Goal: Information Seeking & Learning: Learn about a topic

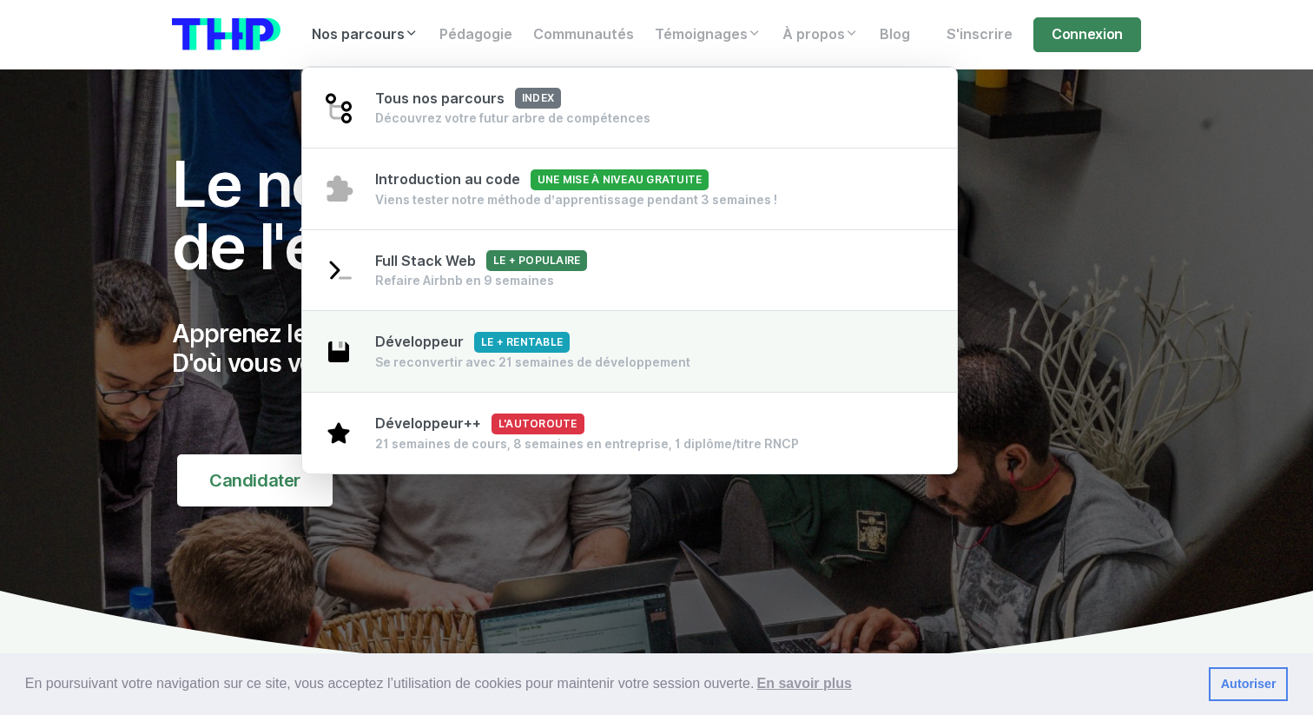
click at [601, 350] on div "Développeur Le + rentable Se reconvertir avec 21 semaines de développement" at bounding box center [532, 351] width 315 height 39
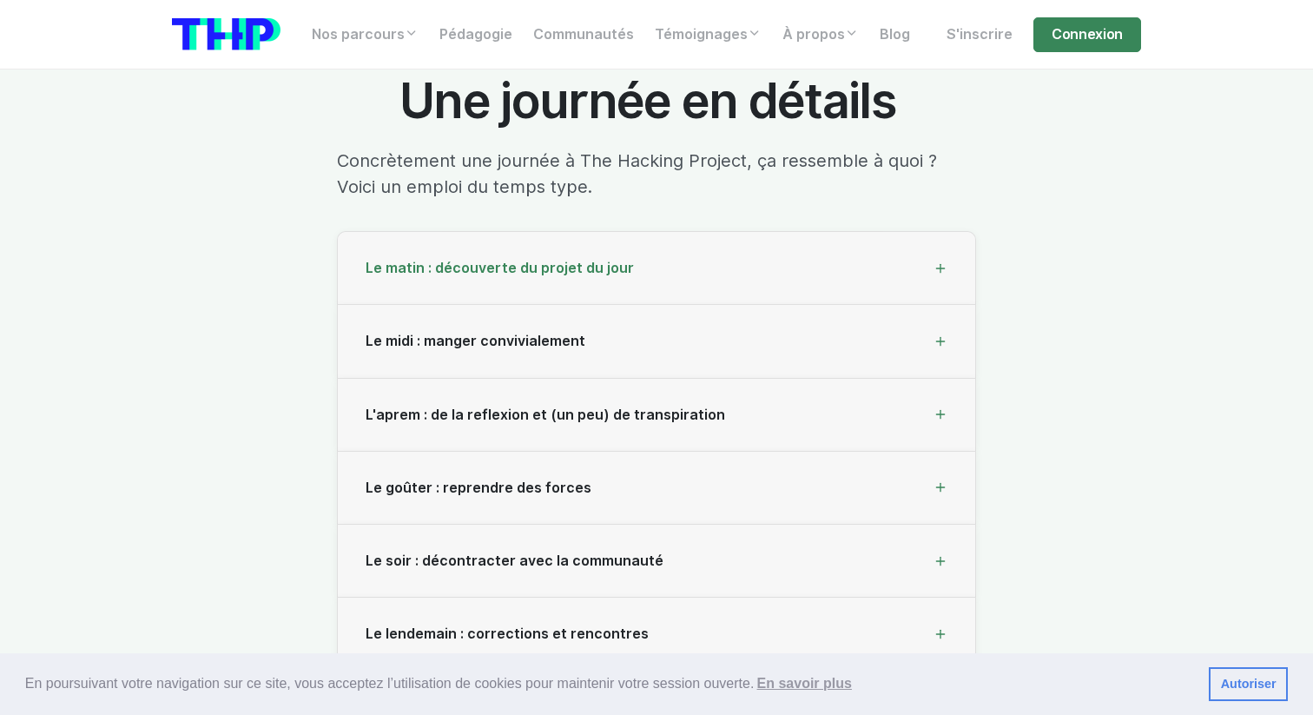
scroll to position [5804, 0]
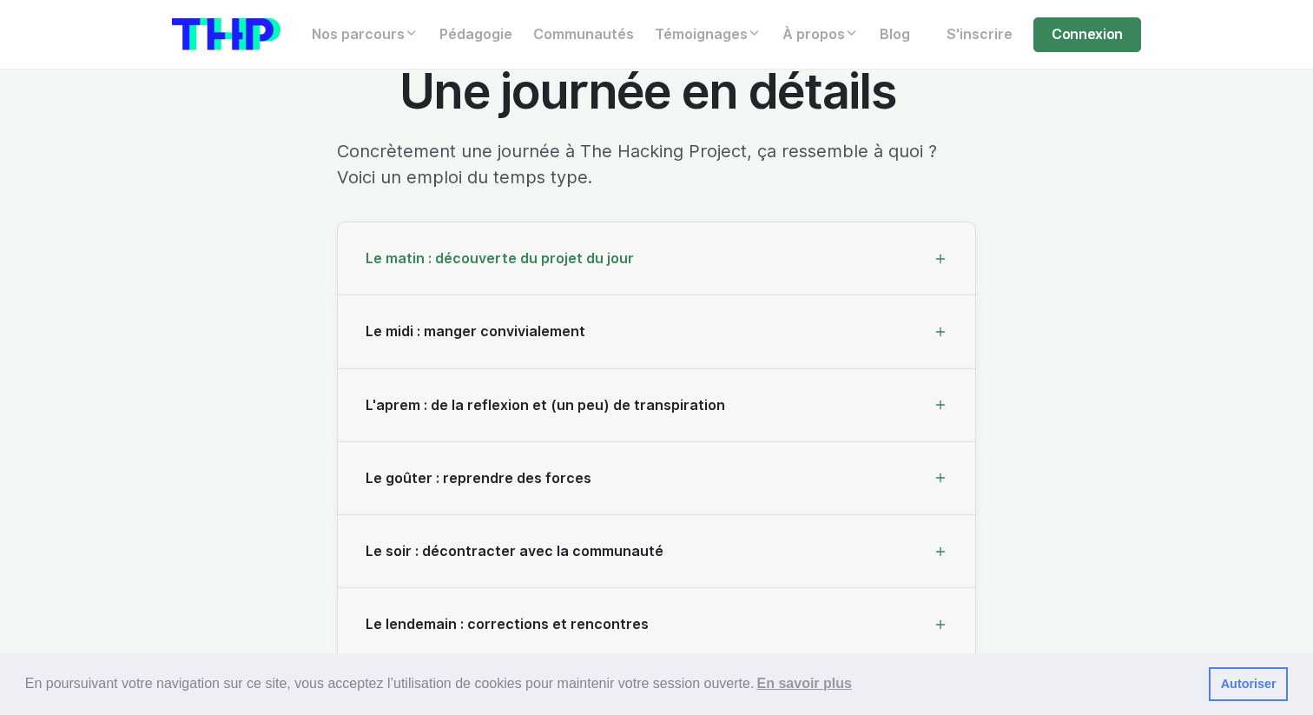
click at [945, 252] on icon at bounding box center [941, 259] width 14 height 14
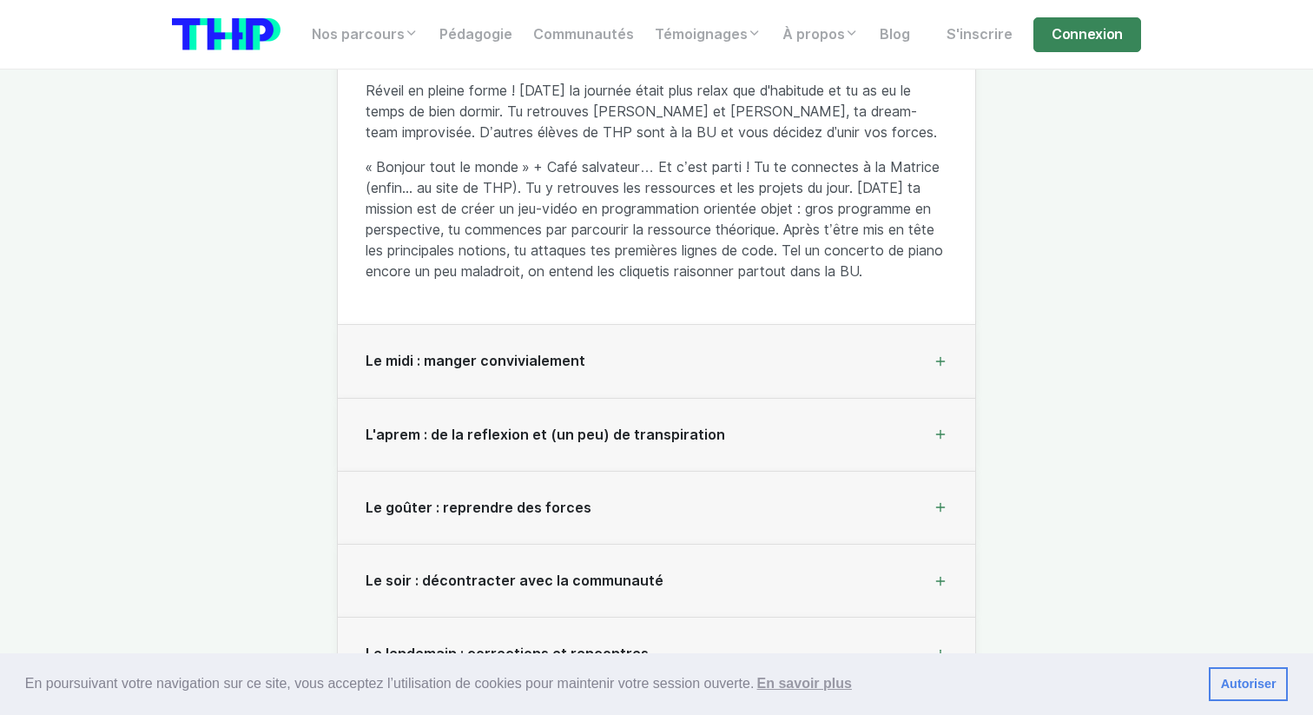
scroll to position [6036, 0]
click at [896, 336] on div "Le midi : manger convivialement" at bounding box center [657, 363] width 638 height 73
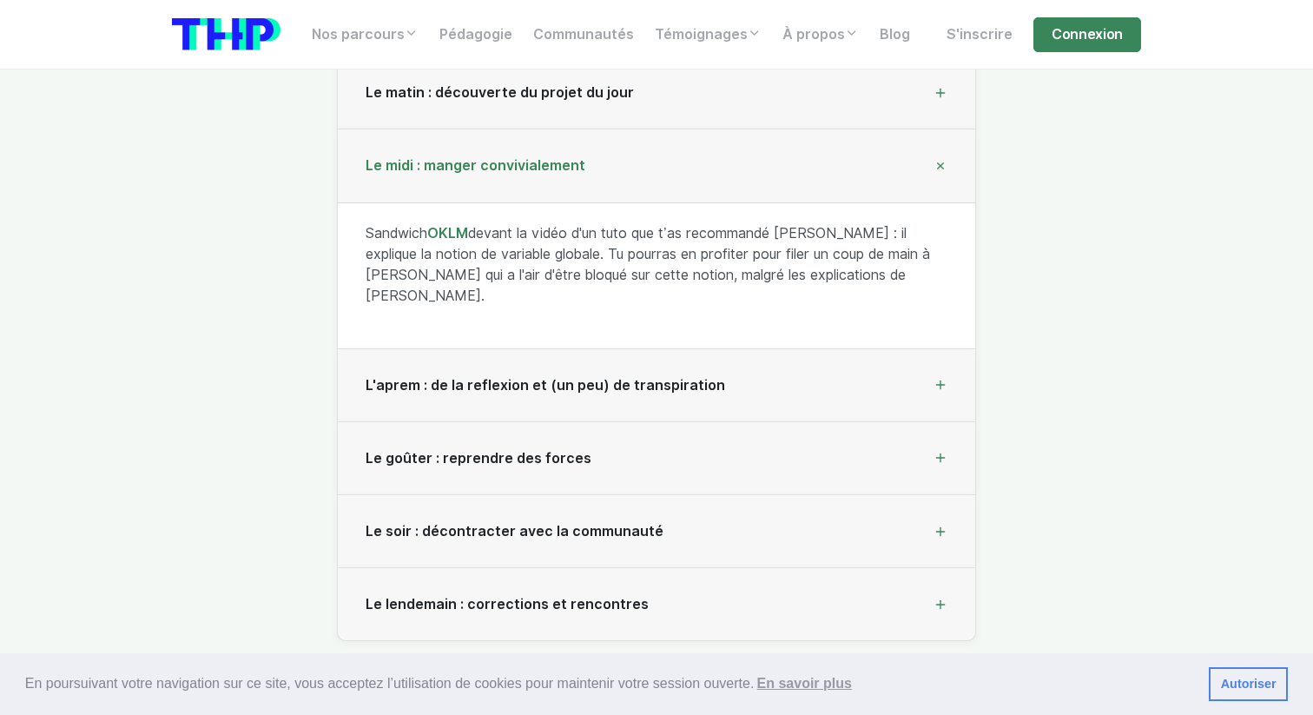
scroll to position [6045, 0]
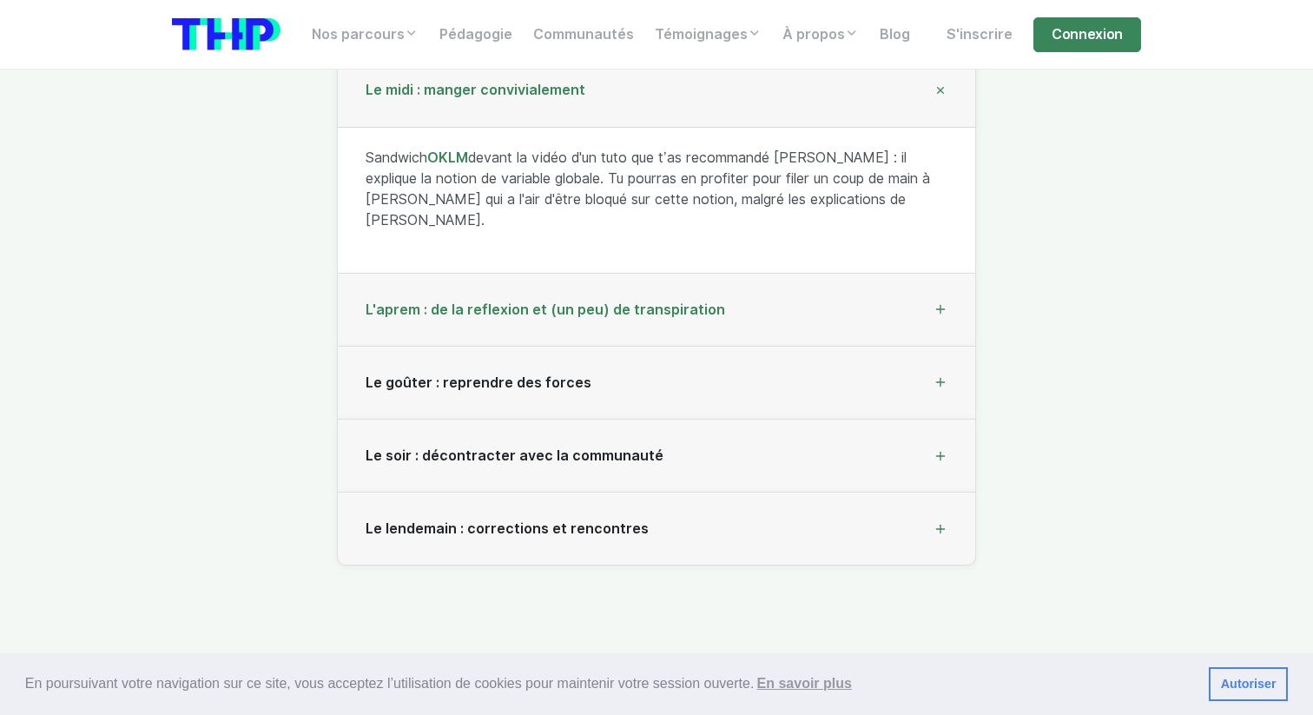
click at [922, 274] on div "L'aprem : de la reflexion et (un peu) de transpiration" at bounding box center [657, 310] width 638 height 73
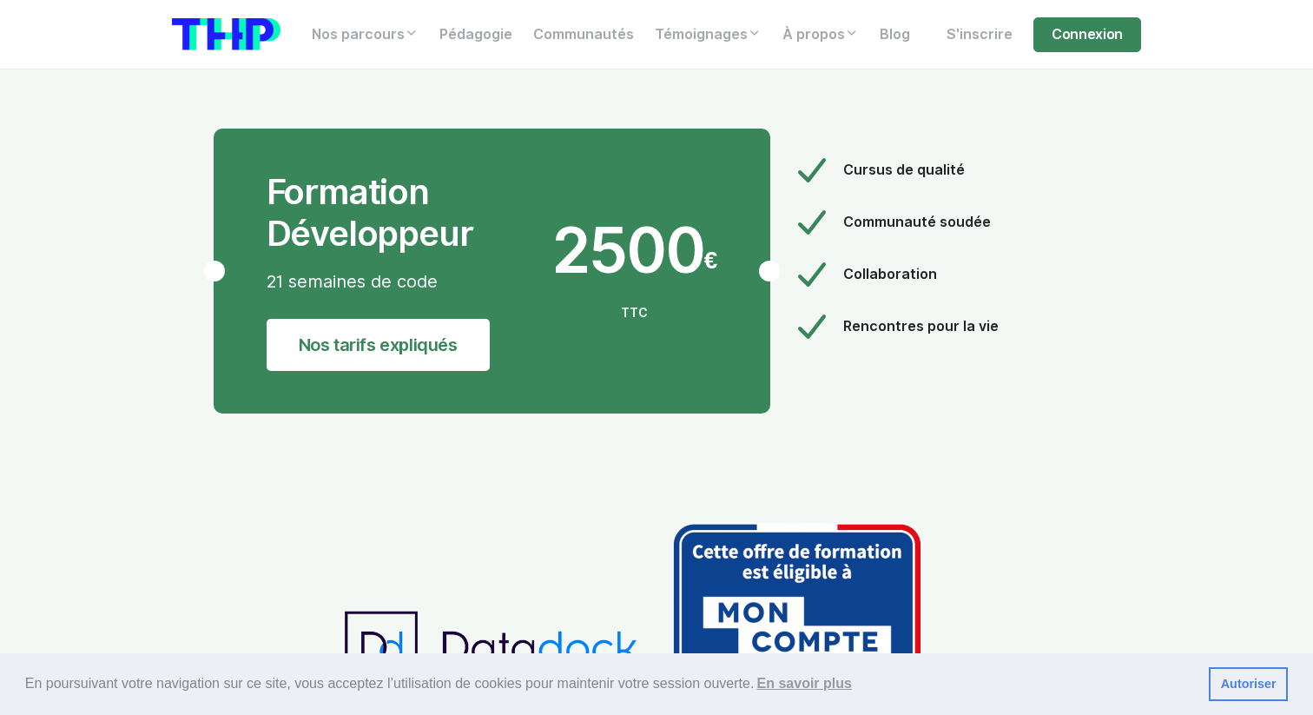
scroll to position [9913, 0]
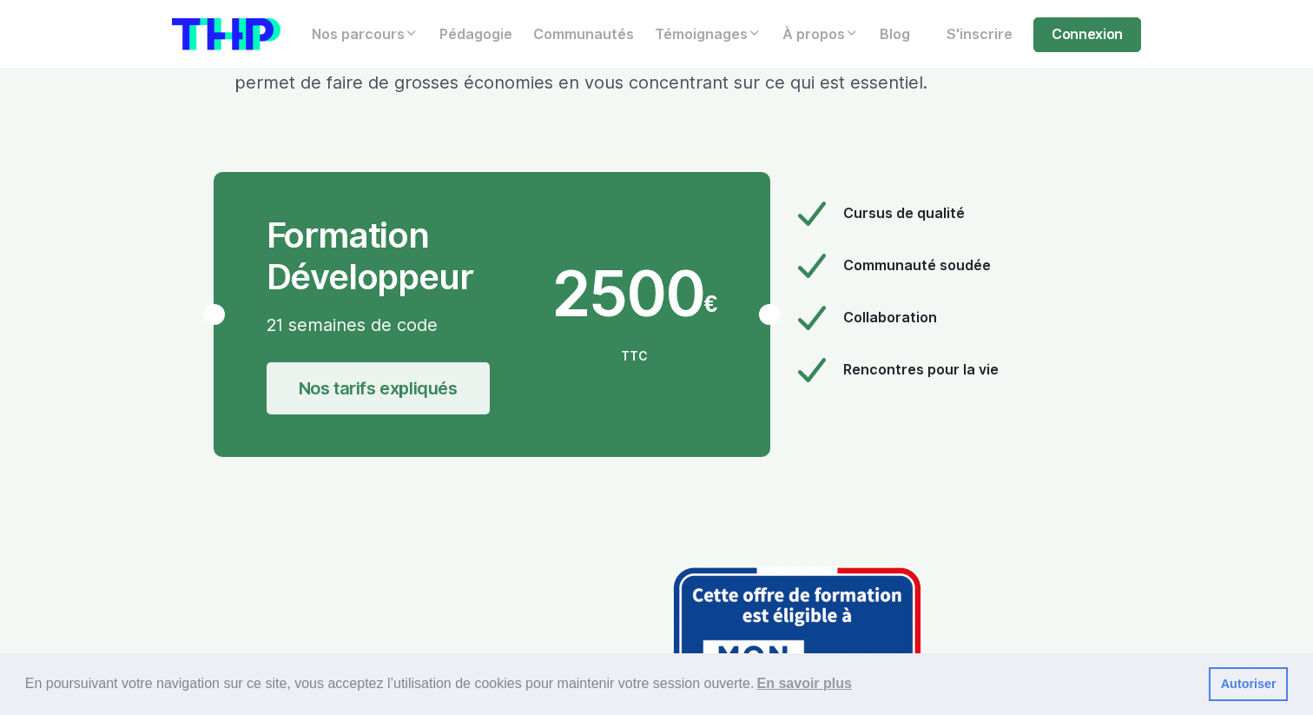
click at [348, 362] on link "Nos tarifs expliqués" at bounding box center [378, 388] width 223 height 52
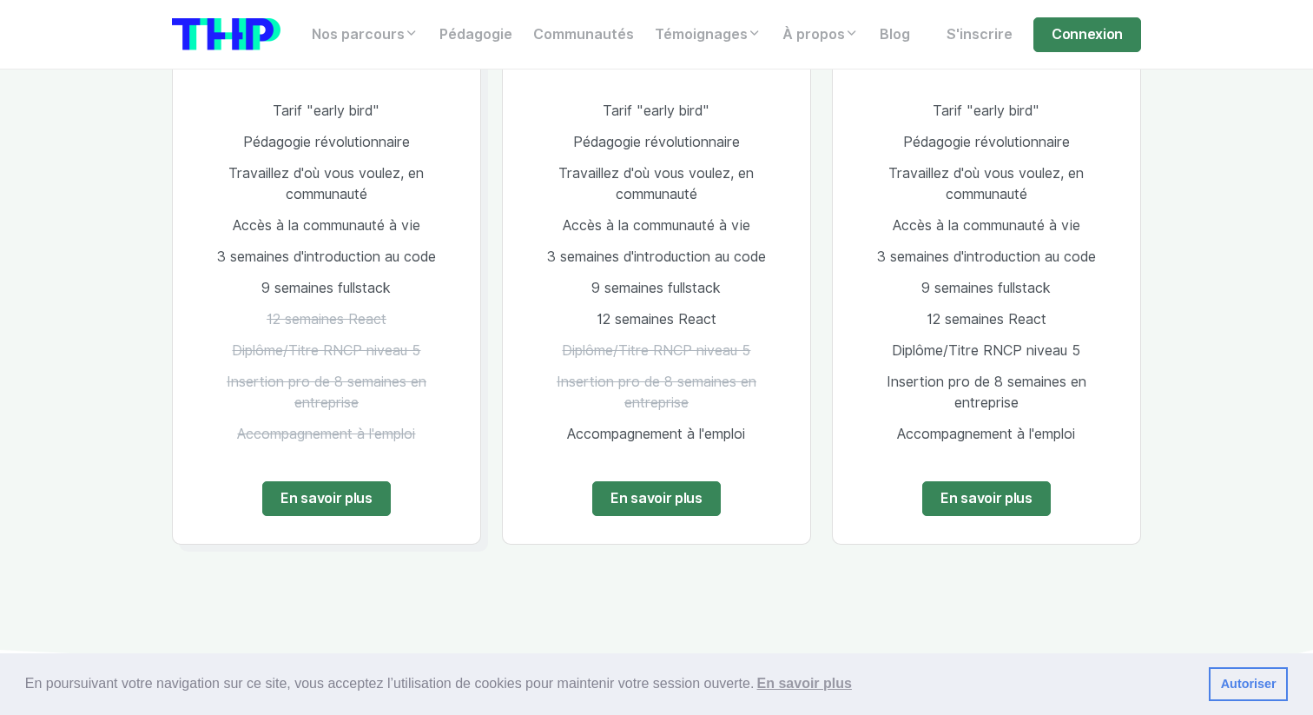
scroll to position [2464, 0]
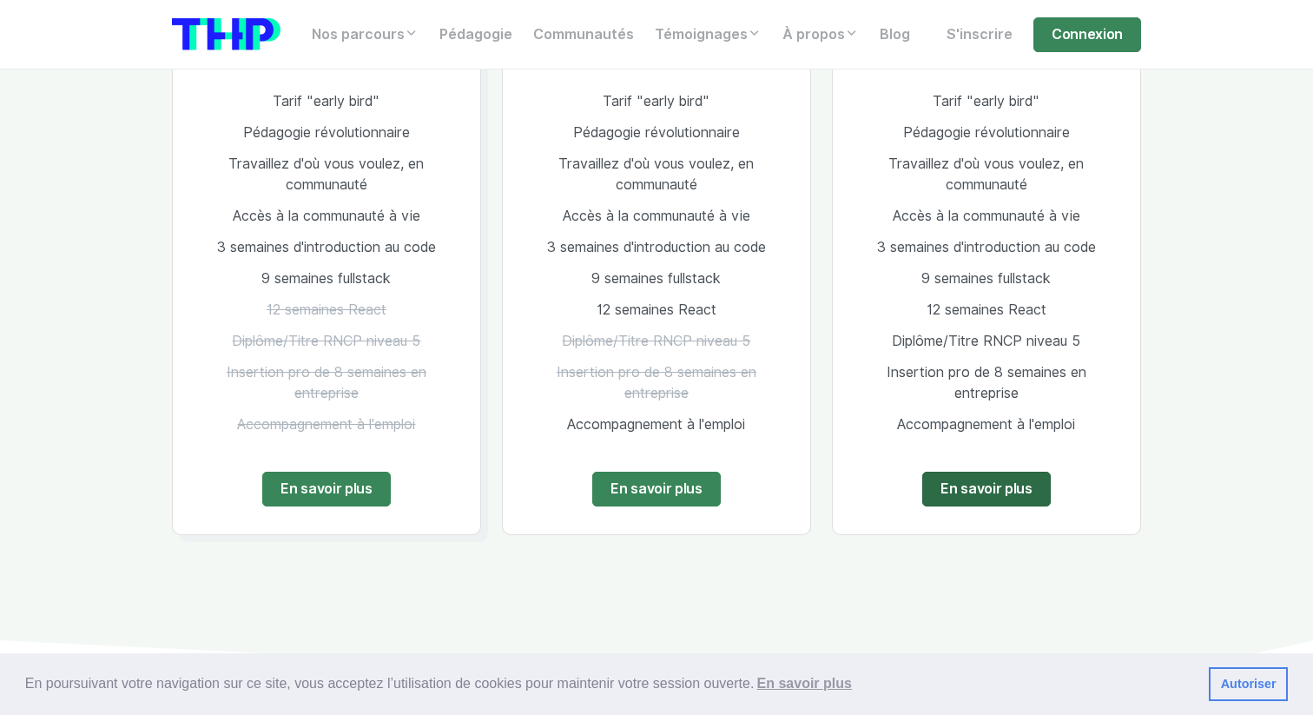
click at [970, 472] on link "En savoir plus" at bounding box center [987, 489] width 129 height 35
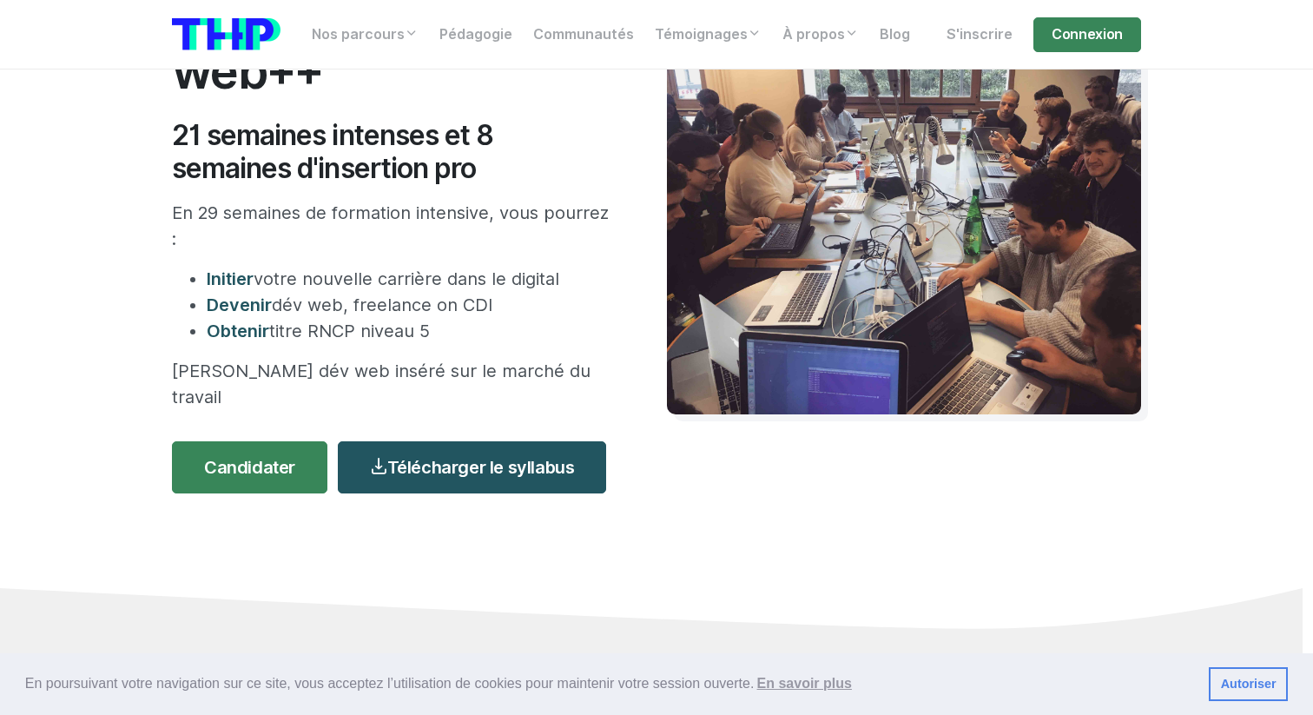
scroll to position [217, 0]
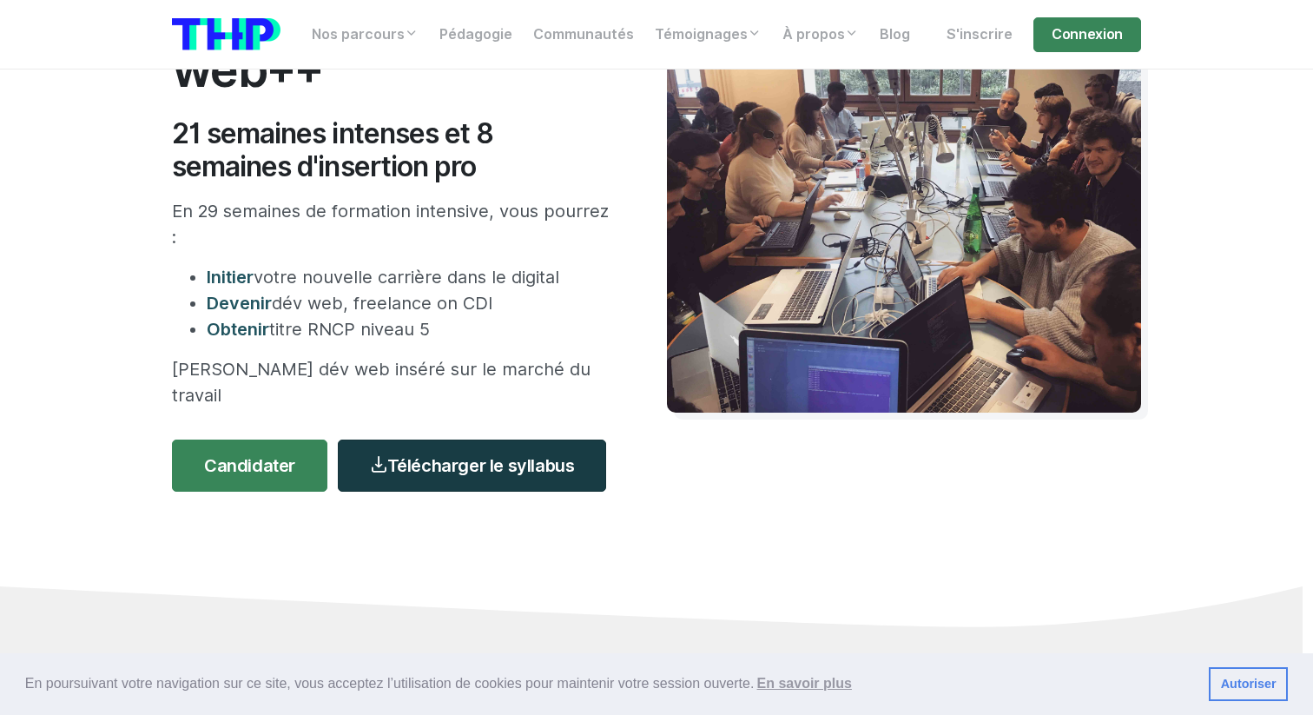
click at [413, 440] on link "Télécharger le syllabus" at bounding box center [472, 466] width 268 height 52
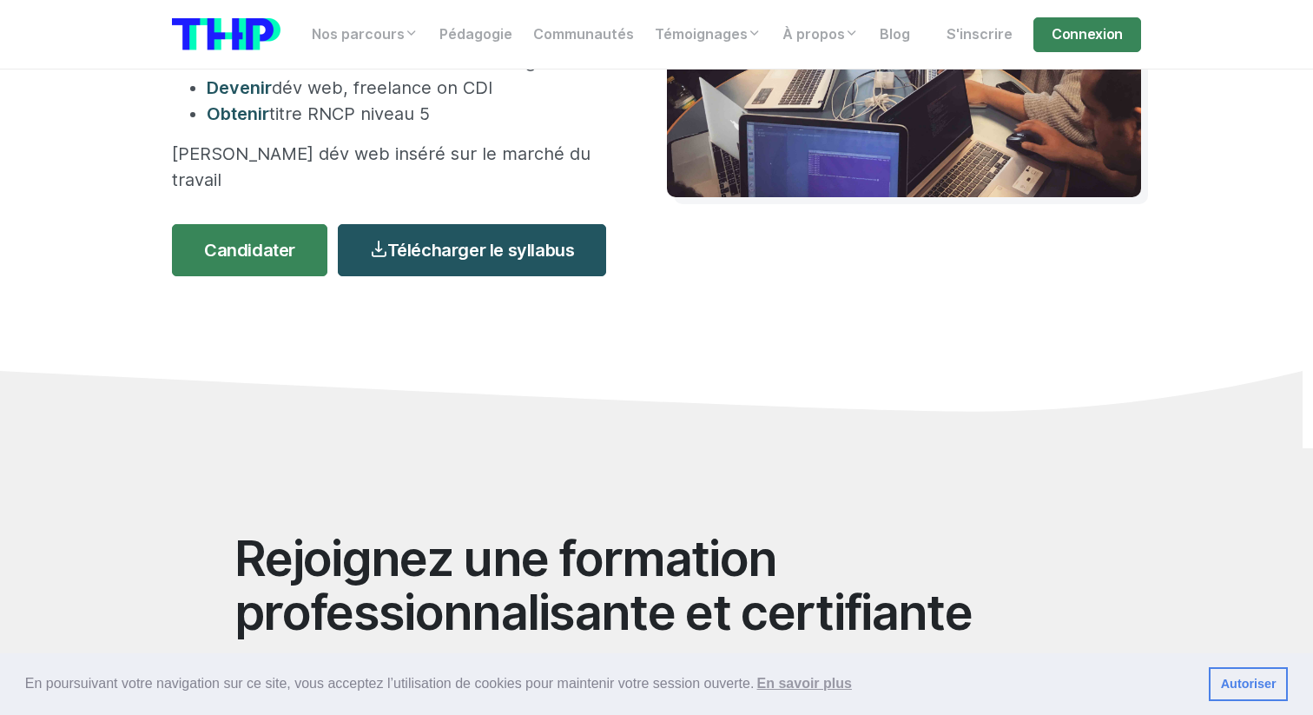
scroll to position [432, 0]
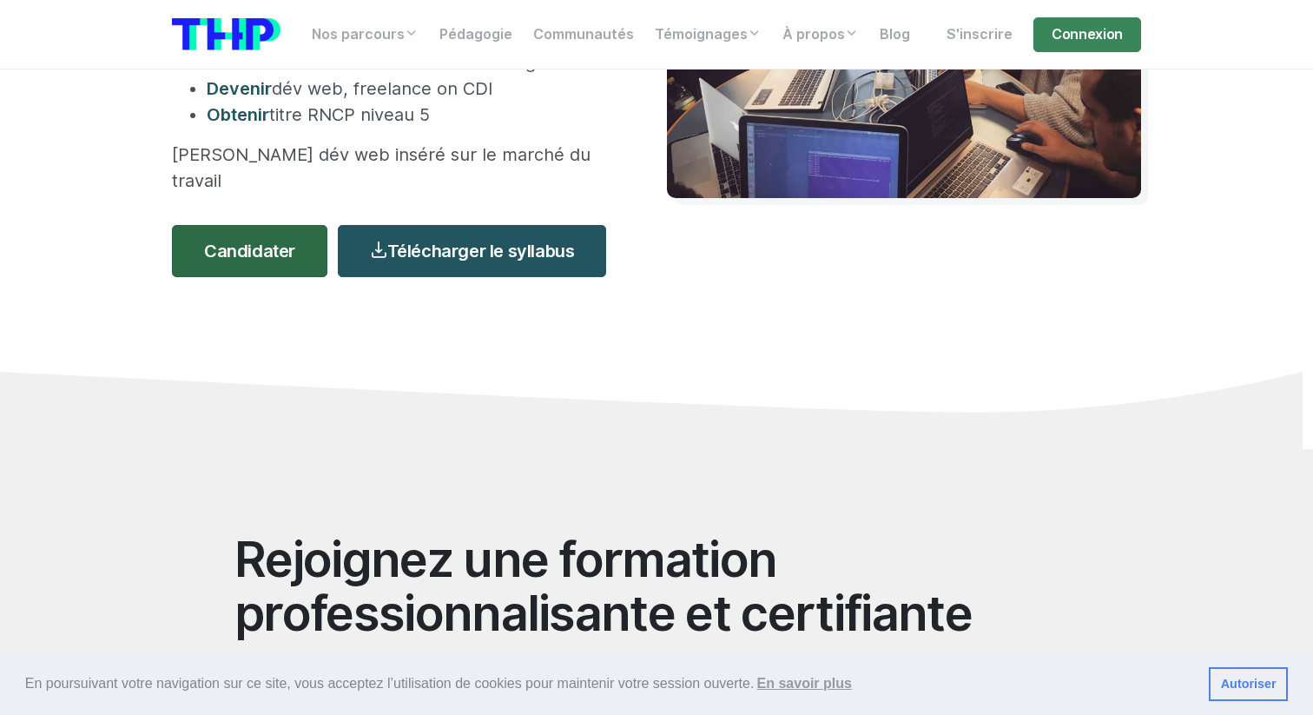
click at [261, 225] on link "Candidater" at bounding box center [249, 251] width 155 height 52
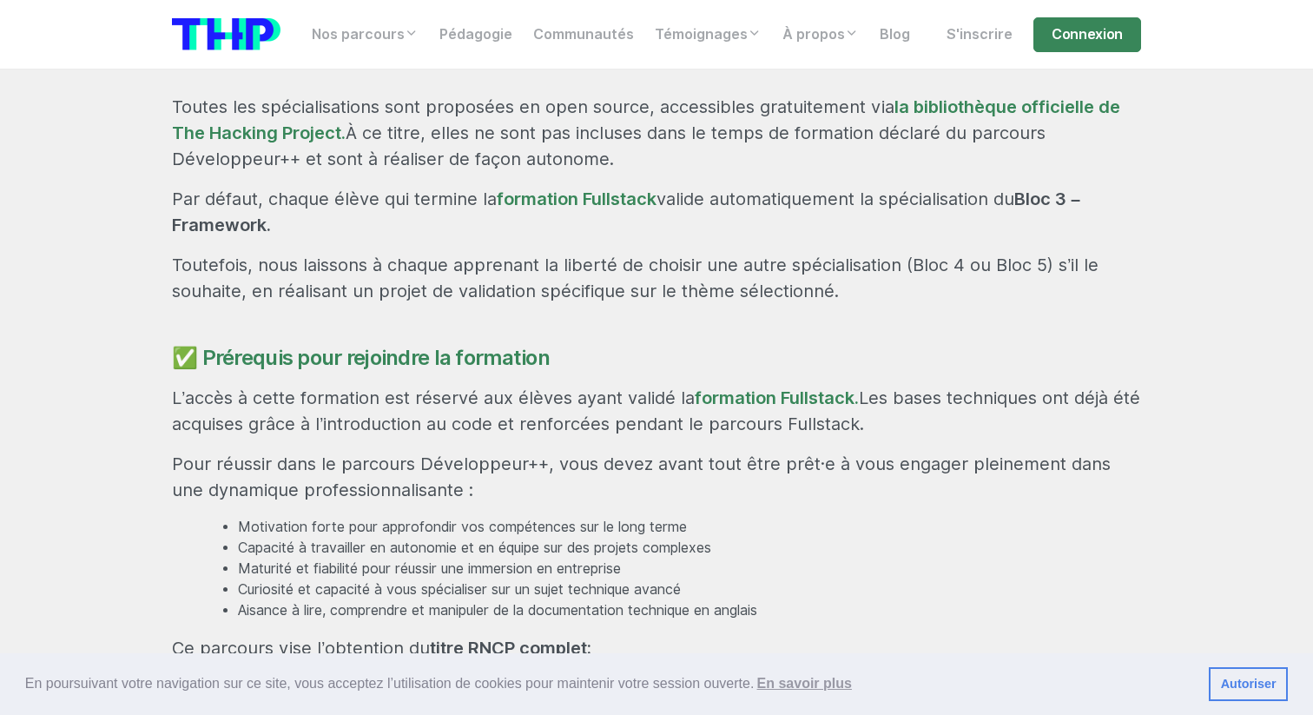
scroll to position [1722, 0]
